Goal: Information Seeking & Learning: Understand process/instructions

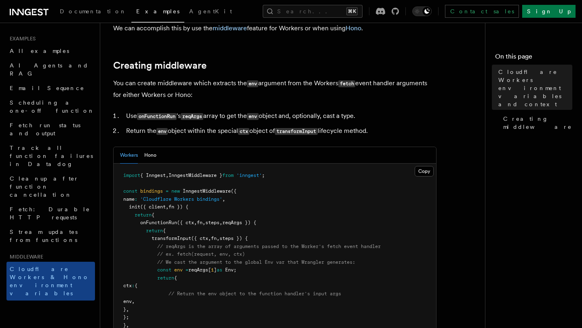
scroll to position [144, 0]
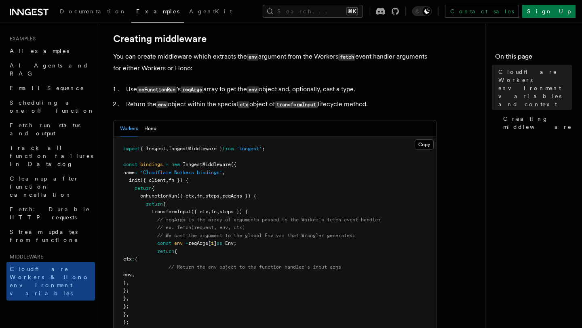
click at [195, 164] on pre "import { Inngest , InngestMiddleware } from 'inngest' ; const bindings = new In…" at bounding box center [275, 267] width 322 height 261
drag, startPoint x: 276, startPoint y: 162, endPoint x: 121, endPoint y: 162, distance: 155.2
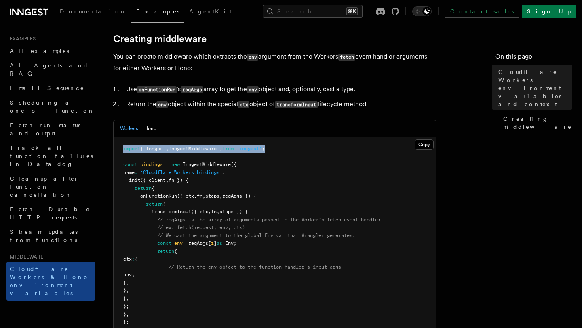
click at [121, 162] on pre "import { Inngest , InngestMiddleware } from 'inngest' ; const bindings = new In…" at bounding box center [275, 267] width 322 height 261
click at [137, 74] on p "You can create middleware which extracts the env argument from the Workers fetc…" at bounding box center [274, 62] width 323 height 23
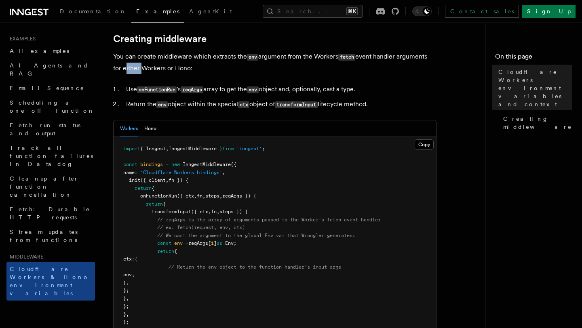
click at [137, 74] on p "You can create middleware which extracts the env argument from the Workers fetc…" at bounding box center [274, 62] width 323 height 23
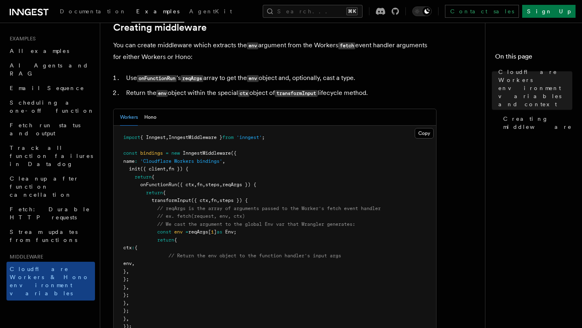
scroll to position [157, 0]
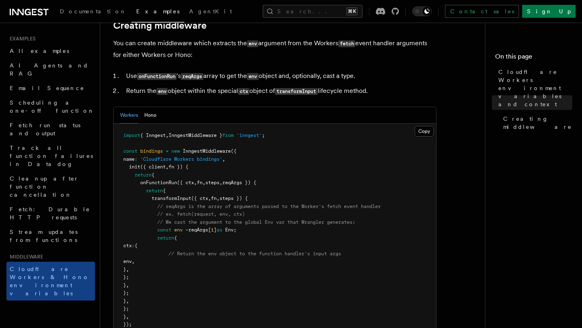
click at [234, 201] on span "steps }) {" at bounding box center [233, 199] width 28 height 6
click at [181, 222] on pre "import { Inngest , InngestMiddleware } from 'inngest' ; const bindings = new In…" at bounding box center [275, 254] width 322 height 261
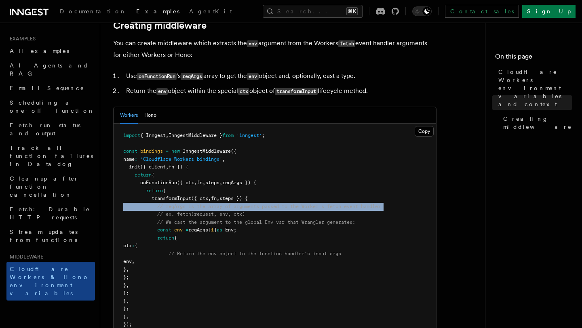
click at [181, 222] on pre "import { Inngest , InngestMiddleware } from 'inngest' ; const bindings = new In…" at bounding box center [275, 254] width 322 height 261
click at [183, 217] on span "// ex. fetch(request, env, ctx)" at bounding box center [201, 214] width 88 height 6
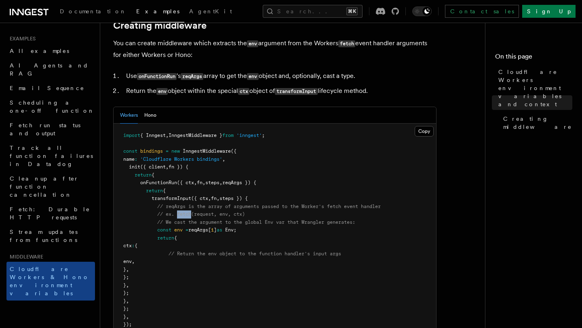
click at [183, 217] on span "// ex. fetch(request, env, ctx)" at bounding box center [201, 214] width 88 height 6
click at [184, 225] on span "// We cast the argument to the global Env var that Wrangler generates:" at bounding box center [256, 222] width 198 height 6
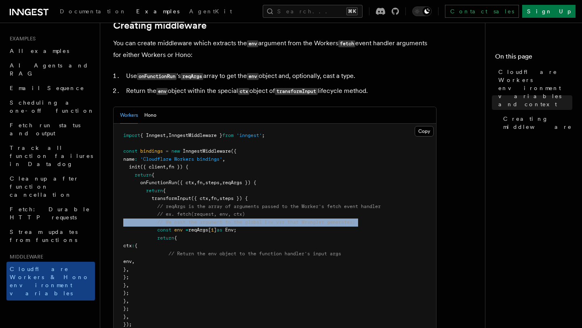
click at [184, 225] on span "// We cast the argument to the global Env var that Wrangler generates:" at bounding box center [256, 222] width 198 height 6
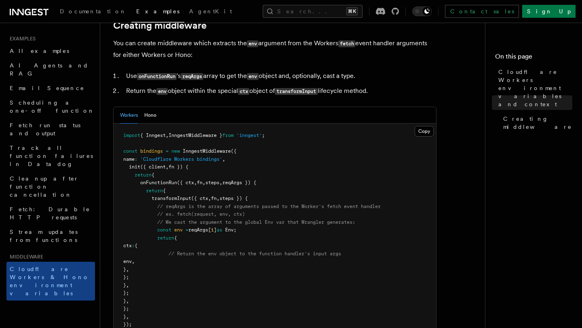
click at [185, 233] on span at bounding box center [184, 230] width 3 height 6
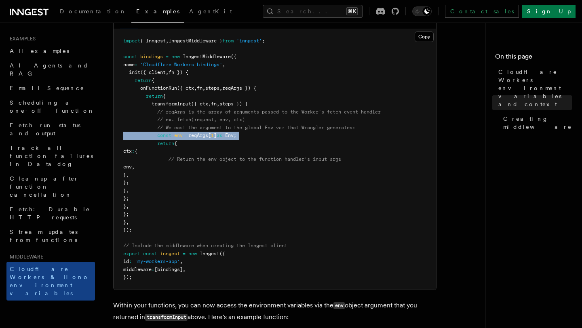
scroll to position [255, 0]
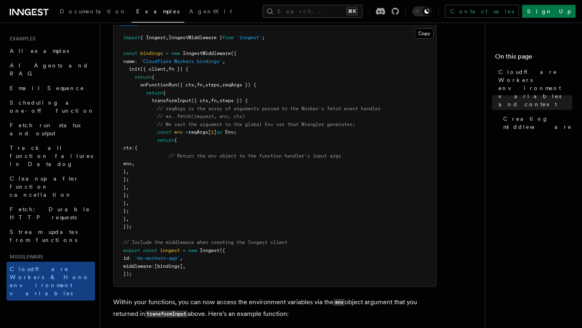
click at [173, 269] on span "[bindings]" at bounding box center [168, 266] width 28 height 6
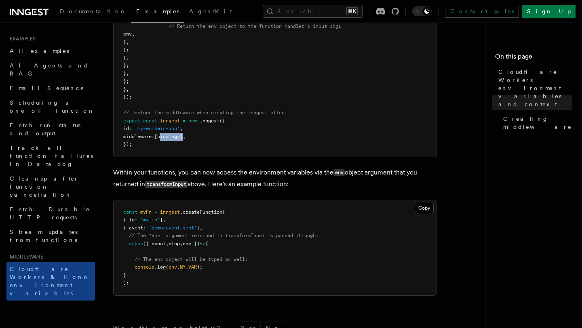
scroll to position [386, 0]
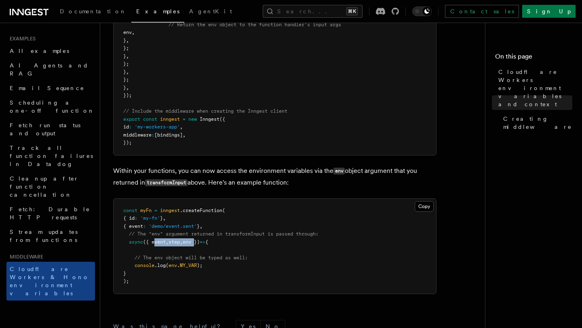
drag, startPoint x: 156, startPoint y: 256, endPoint x: 201, endPoint y: 256, distance: 45.3
click at [201, 245] on span "async ({ event , step , env }) => {" at bounding box center [165, 242] width 85 height 6
click at [180, 268] on span "." at bounding box center [178, 266] width 3 height 6
click at [175, 268] on span "env" at bounding box center [173, 266] width 8 height 6
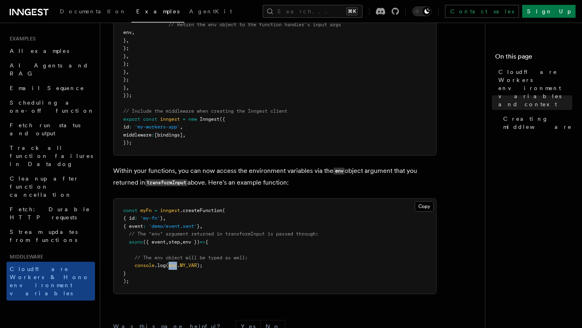
click at [175, 268] on span "env" at bounding box center [173, 266] width 8 height 6
click at [164, 268] on span ".log" at bounding box center [159, 266] width 11 height 6
click at [154, 268] on span "console" at bounding box center [145, 266] width 20 height 6
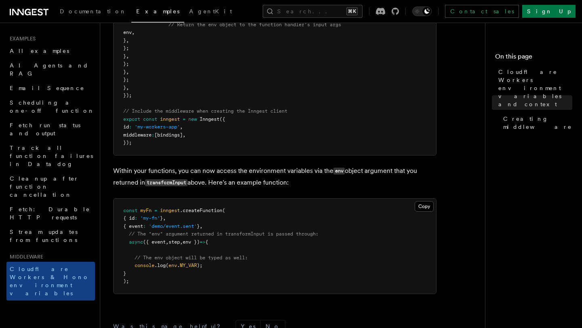
click at [150, 261] on span "// The env object will be typed as well:" at bounding box center [191, 258] width 113 height 6
click at [151, 261] on span "// The env object will be typed as well:" at bounding box center [191, 258] width 113 height 6
click at [170, 261] on span "// The env object will be typed as well:" at bounding box center [191, 258] width 113 height 6
click at [193, 261] on span "// The env object will be typed as well:" at bounding box center [191, 258] width 113 height 6
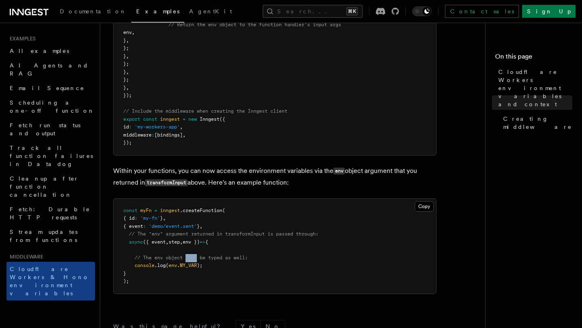
click at [193, 261] on span "// The env object will be typed as well:" at bounding box center [191, 258] width 113 height 6
click at [211, 261] on span "// The env object will be typed as well:" at bounding box center [191, 258] width 113 height 6
click at [238, 261] on span "// The env object will be typed as well:" at bounding box center [191, 258] width 113 height 6
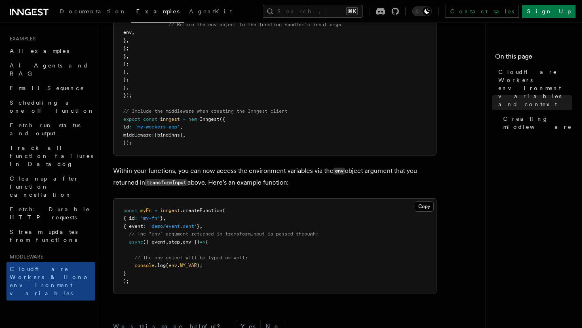
click at [236, 237] on span "// The "env" argument returned in transformInput is passed through:" at bounding box center [224, 234] width 190 height 6
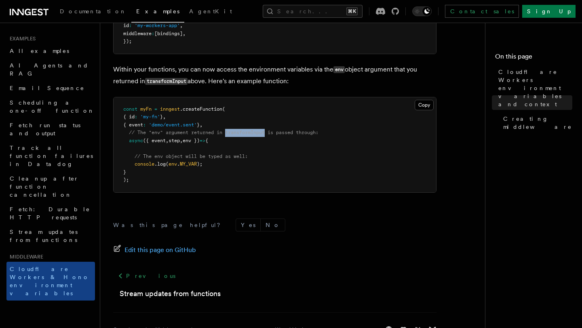
scroll to position [525, 0]
